Goal: Task Accomplishment & Management: Complete application form

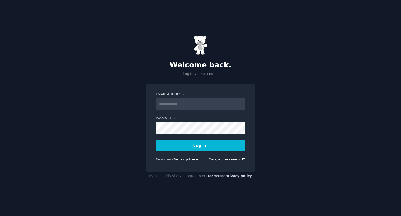
click at [204, 106] on input "Email Address" at bounding box center [201, 104] width 90 height 12
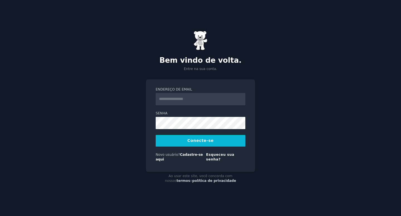
type input "**********"
click at [188, 155] on font "Cadastre-se aqui" at bounding box center [179, 157] width 47 height 9
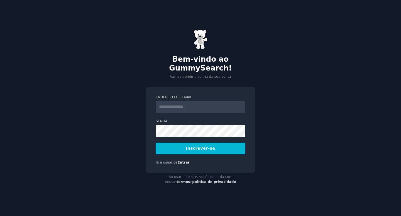
click at [203, 102] on input "Endereço de email" at bounding box center [201, 107] width 90 height 12
type input "**********"
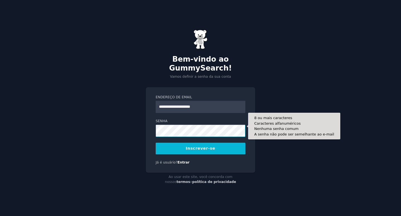
click at [156, 143] on button "Inscrever-se" at bounding box center [201, 149] width 90 height 12
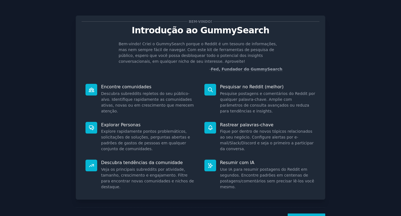
scroll to position [24, 0]
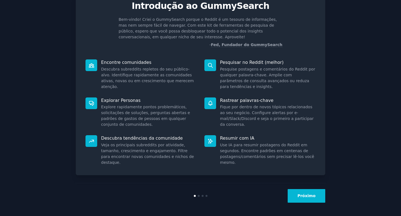
click at [304, 191] on button "Próximo" at bounding box center [306, 196] width 38 height 14
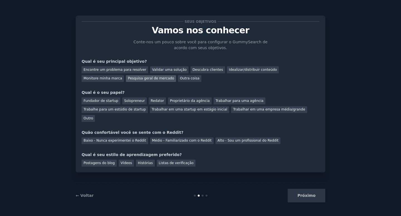
click at [126, 81] on div "Pesquisa geral de mercado" at bounding box center [151, 78] width 50 height 7
click at [235, 70] on font "Idealizar/distribuir conteúdo" at bounding box center [253, 70] width 48 height 4
click at [128, 79] on font "Pesquisa geral de mercado" at bounding box center [151, 79] width 46 height 4
click at [126, 139] on font "Baixo - Nunca experimentei o Reddit" at bounding box center [114, 141] width 63 height 4
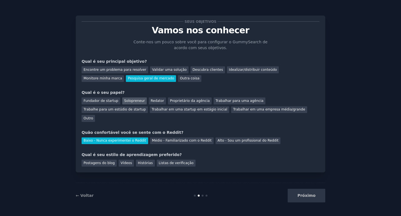
click at [133, 99] on font "Solopreneur" at bounding box center [134, 101] width 21 height 4
click at [100, 161] on font "Postagens do blog" at bounding box center [98, 163] width 31 height 4
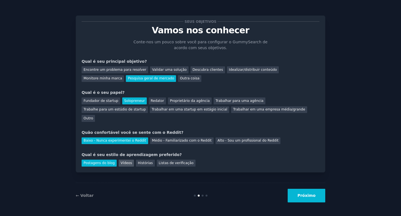
click at [120, 161] on font "Vídeos" at bounding box center [125, 163] width 11 height 4
click at [169, 161] on font "Listas de verificação" at bounding box center [176, 163] width 35 height 4
click at [128, 161] on font "Vídeos" at bounding box center [125, 163] width 11 height 4
click at [309, 196] on font "Próximo" at bounding box center [306, 196] width 18 height 4
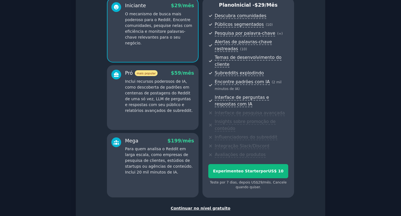
scroll to position [64, 0]
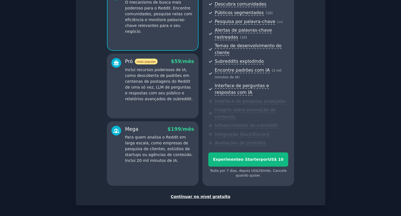
click at [203, 199] on font "Continuar no nível gratuito" at bounding box center [201, 197] width 60 height 4
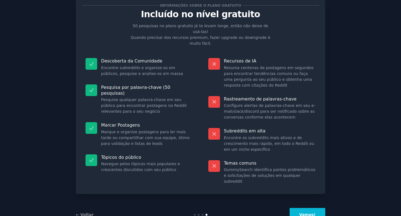
scroll to position [24, 0]
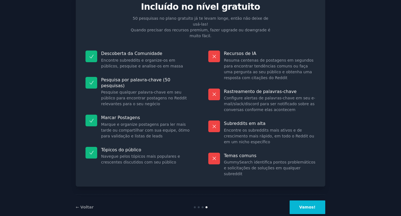
click at [302, 205] on font "Vamos!" at bounding box center [307, 207] width 16 height 4
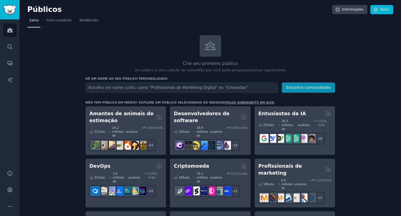
click at [235, 85] on input "text" at bounding box center [181, 88] width 192 height 10
click at [234, 87] on input "text" at bounding box center [181, 88] width 192 height 10
type input "d"
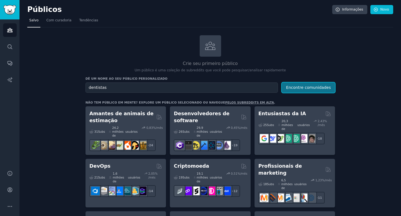
click at [324, 88] on font "Encontre comunidades" at bounding box center [308, 87] width 45 height 4
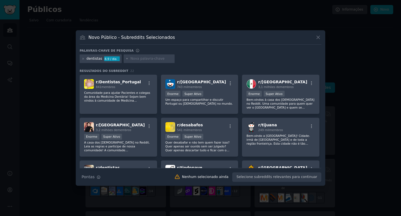
click at [85, 59] on div "dentistas 8,9 / dia" at bounding box center [101, 59] width 42 height 9
click at [83, 59] on icon at bounding box center [83, 58] width 3 height 3
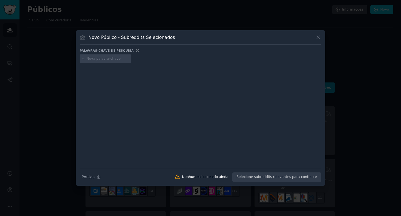
click at [97, 60] on input "text" at bounding box center [108, 58] width 42 height 5
click at [317, 37] on icon at bounding box center [318, 37] width 6 height 6
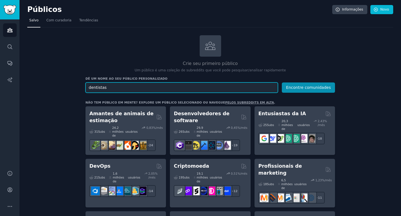
click at [174, 90] on input "dentistas" at bounding box center [181, 88] width 192 height 10
type input "HOF"
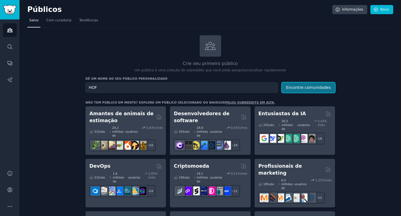
click at [307, 87] on font "Encontre comunidades" at bounding box center [308, 87] width 45 height 4
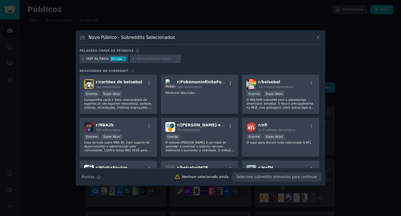
click at [83, 59] on icon at bounding box center [82, 58] width 1 height 1
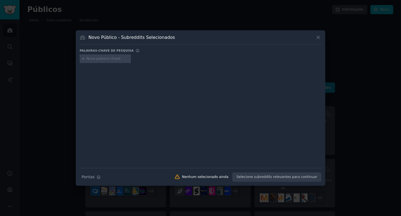
click at [124, 39] on font "Novo Público - Subreddits Selecionados" at bounding box center [131, 37] width 87 height 5
click at [317, 35] on icon at bounding box center [318, 37] width 6 height 6
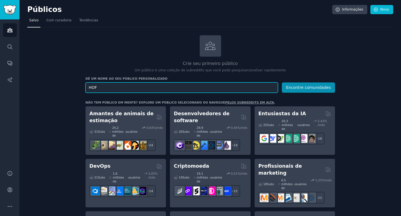
click at [154, 85] on input "HOF" at bounding box center [181, 88] width 192 height 10
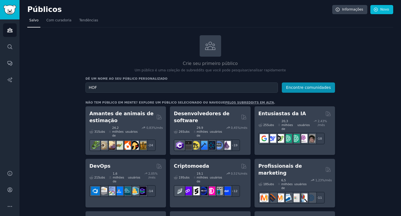
click at [231, 103] on font "pelos subreddits em alta" at bounding box center [249, 102] width 49 height 3
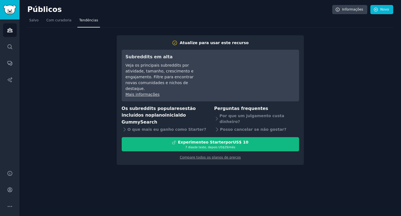
click at [204, 179] on div "Públicos Informações Novo Salvo Com curadoria Tendências Atualize para usar est…" at bounding box center [209, 108] width 381 height 216
click at [308, 69] on div "Atualize para usar este recurso Subreddits em [GEOGRAPHIC_DATA] os principais s…" at bounding box center [210, 97] width 366 height 138
click at [61, 16] on link "Com curadoria" at bounding box center [58, 21] width 29 height 11
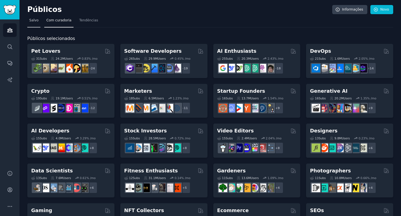
click at [35, 21] on font "Salvo" at bounding box center [33, 20] width 9 height 4
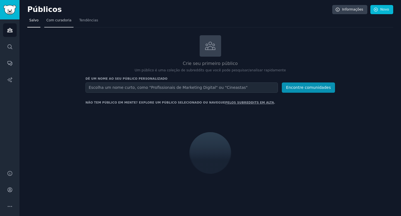
click at [56, 20] on font "Com curadoria" at bounding box center [58, 20] width 25 height 4
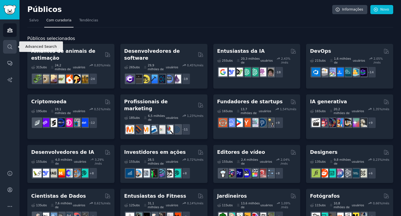
click at [9, 48] on icon "Barra lateral" at bounding box center [10, 47] width 4 height 4
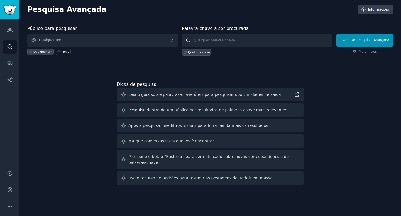
click at [214, 44] on input "text" at bounding box center [257, 40] width 151 height 13
type input "odontologia"
click button "Executar pesquisa avançada" at bounding box center [364, 40] width 57 height 13
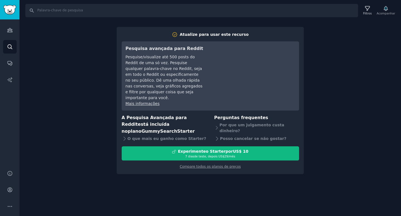
click at [86, 43] on div "Procurar Filtros Acompanhar Atualize para usar este recurso Pesquisa avançada p…" at bounding box center [209, 108] width 381 height 216
click at [11, 59] on link "Conversas" at bounding box center [10, 63] width 14 height 14
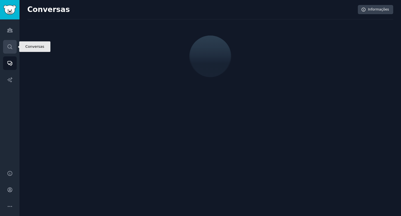
click at [10, 49] on icon "Barra lateral" at bounding box center [10, 47] width 6 height 6
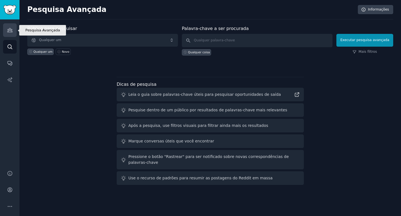
click at [8, 31] on icon "Barra lateral" at bounding box center [9, 30] width 5 height 4
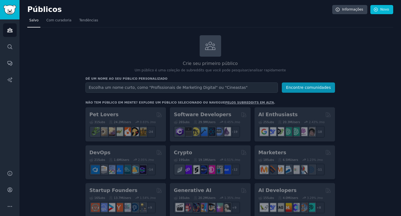
click at [119, 88] on input "text" at bounding box center [181, 88] width 192 height 10
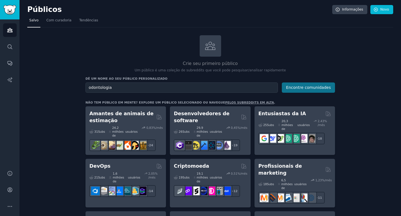
type input "odontologia"
click at [299, 87] on font "Encontre comunidades" at bounding box center [308, 87] width 45 height 4
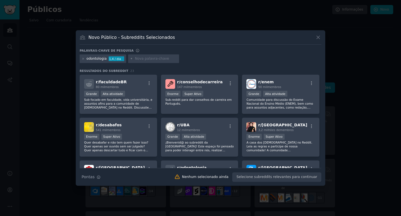
click at [160, 56] on div at bounding box center [153, 59] width 51 height 9
click at [156, 60] on input "text" at bounding box center [156, 58] width 42 height 5
type input "[MEDICAL_DATA]"
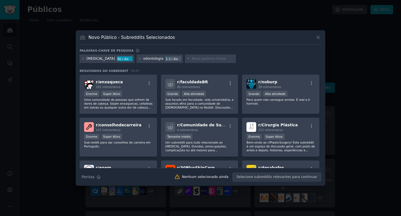
click at [191, 58] on input "text" at bounding box center [212, 58] width 42 height 5
type input "planejamento"
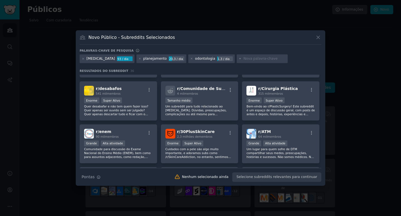
scroll to position [83, 0]
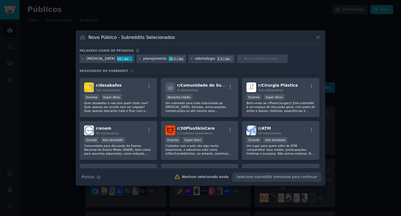
click at [191, 59] on icon at bounding box center [191, 58] width 1 height 1
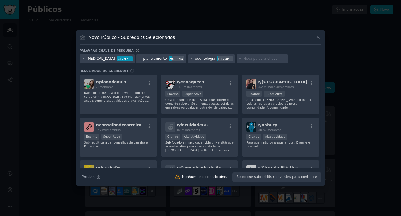
click at [138, 59] on icon at bounding box center [139, 58] width 3 height 3
click at [83, 60] on icon at bounding box center [83, 58] width 3 height 3
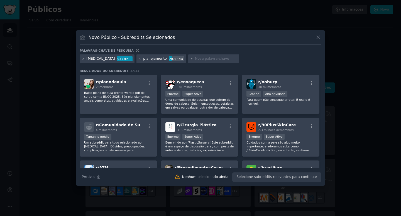
click at [83, 60] on icon at bounding box center [83, 58] width 3 height 3
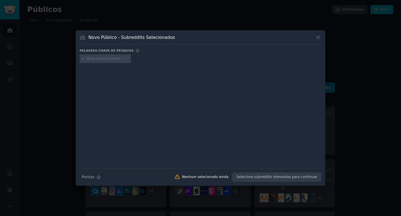
click at [103, 56] on input "text" at bounding box center [108, 58] width 42 height 5
type input "cirurgiões-dentistas"
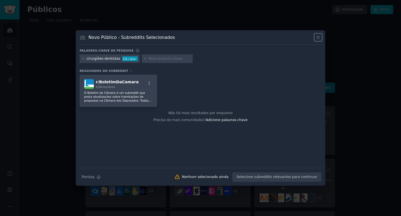
click at [319, 37] on icon at bounding box center [318, 37] width 6 height 6
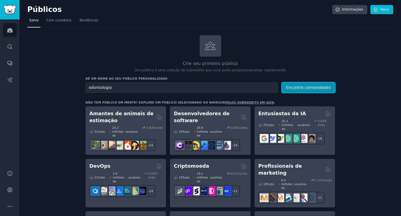
scroll to position [5, 0]
